Goal: Task Accomplishment & Management: Complete application form

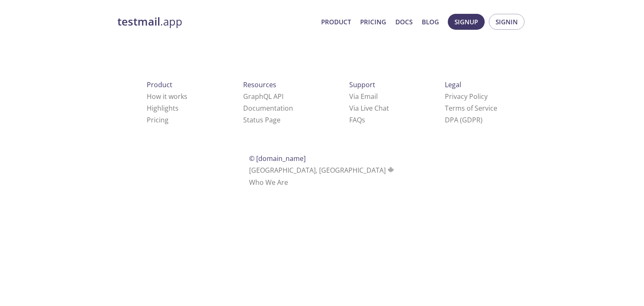
click at [459, 23] on span "Signup" at bounding box center [466, 21] width 23 height 11
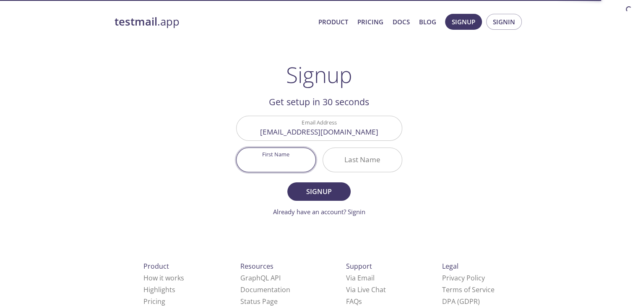
click at [286, 154] on input "First Name" at bounding box center [276, 160] width 79 height 24
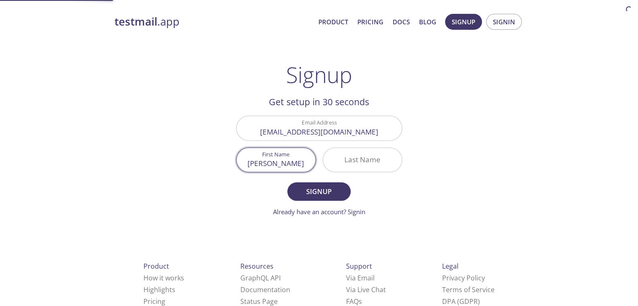
type input "[PERSON_NAME]"
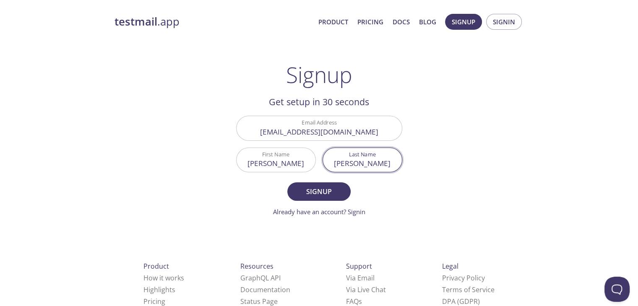
type input "[PERSON_NAME]"
click at [287, 182] on button "Signup" at bounding box center [318, 191] width 63 height 18
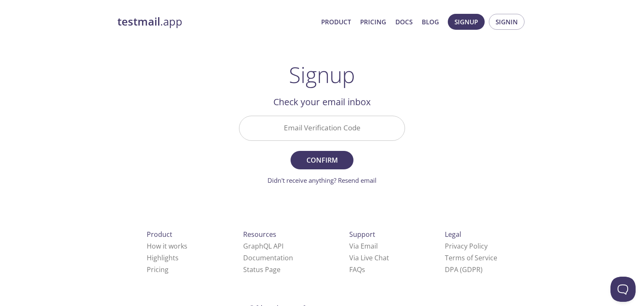
click at [340, 133] on input "Email Verification Code" at bounding box center [322, 128] width 165 height 24
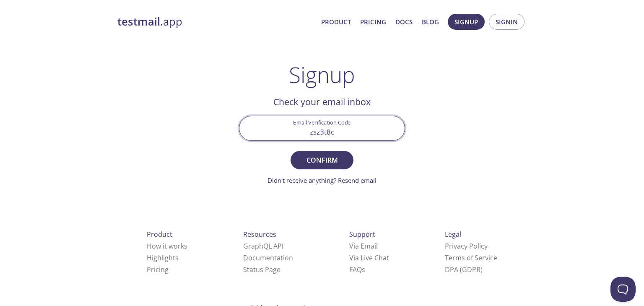
type input "zsz3t8c"
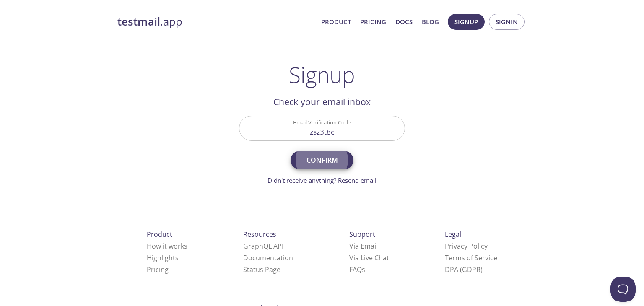
click at [291, 151] on button "Confirm" at bounding box center [322, 160] width 63 height 18
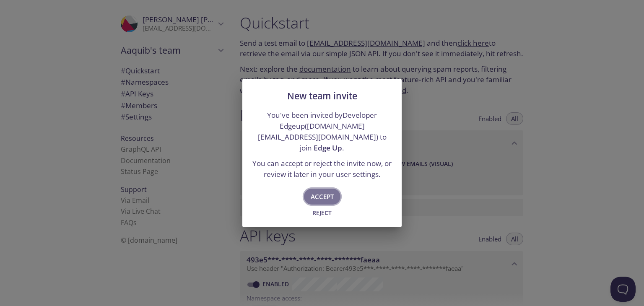
click at [324, 192] on span "Accept" at bounding box center [322, 196] width 23 height 11
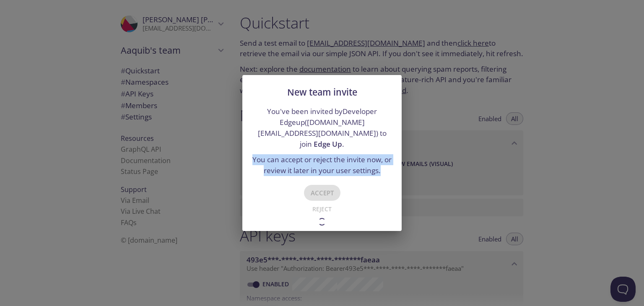
drag, startPoint x: 253, startPoint y: 153, endPoint x: 392, endPoint y: 170, distance: 139.9
click at [392, 170] on div "You've been invited by Developer Edgeup ( [DOMAIN_NAME][EMAIL_ADDRESS][DOMAIN_N…" at bounding box center [321, 142] width 159 height 73
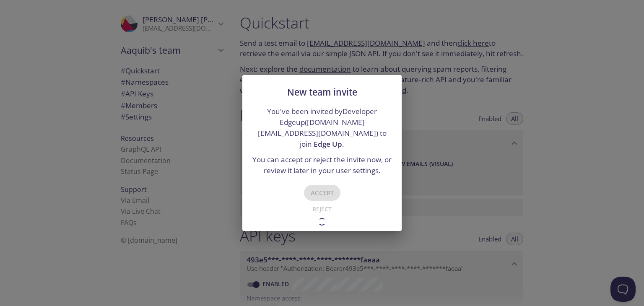
type input "Edge Up"
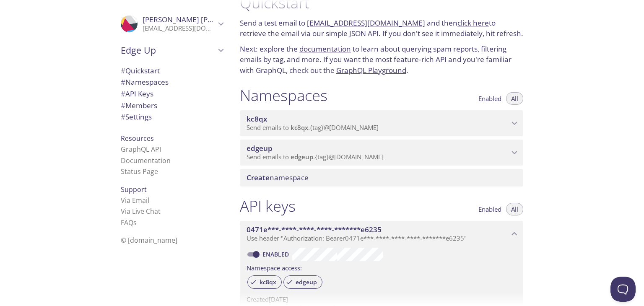
scroll to position [18, 0]
